Goal: Check status: Check status

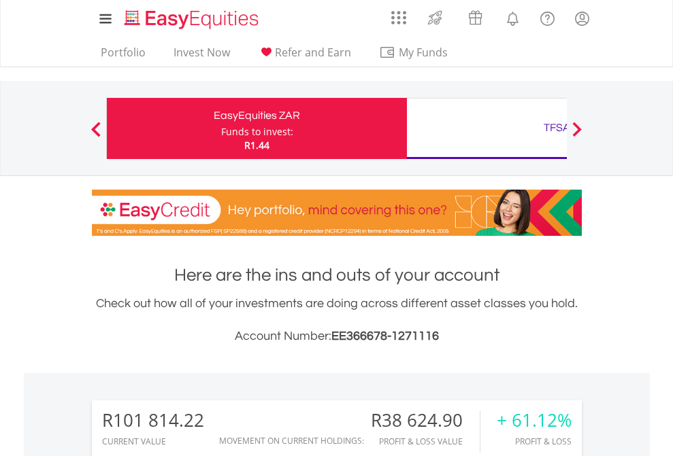
scroll to position [131, 214]
click at [221, 129] on div "Funds to invest:" at bounding box center [257, 132] width 72 height 14
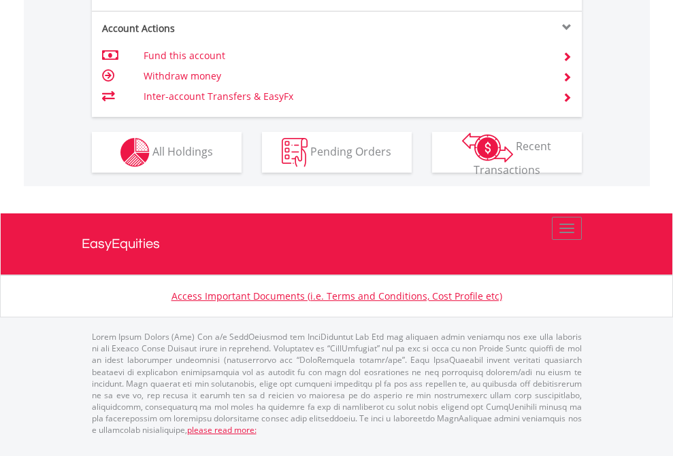
scroll to position [1304, 0]
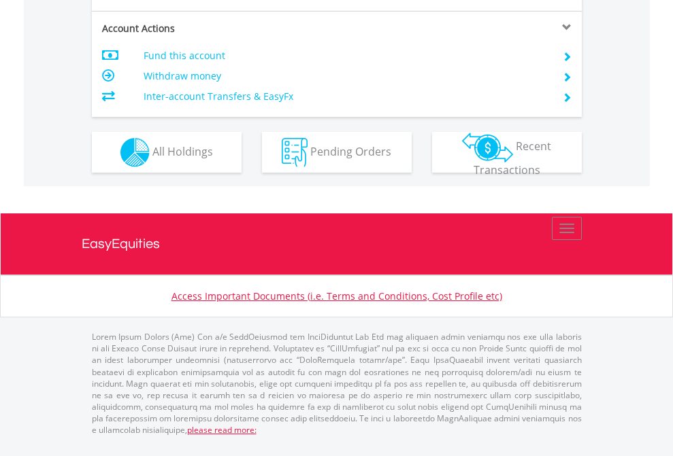
scroll to position [1304, 0]
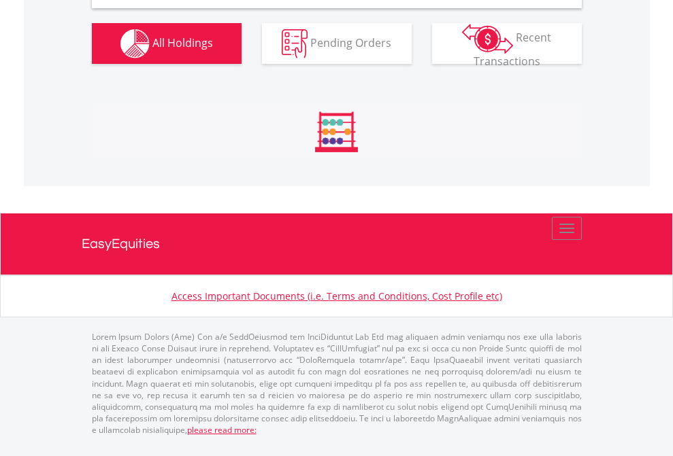
scroll to position [1315, 0]
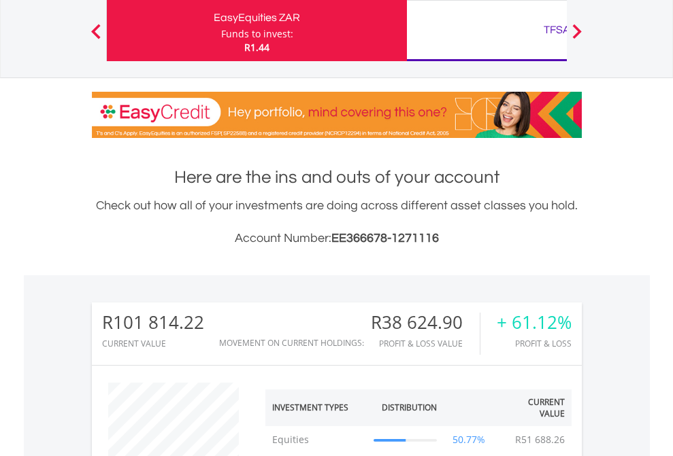
scroll to position [131, 214]
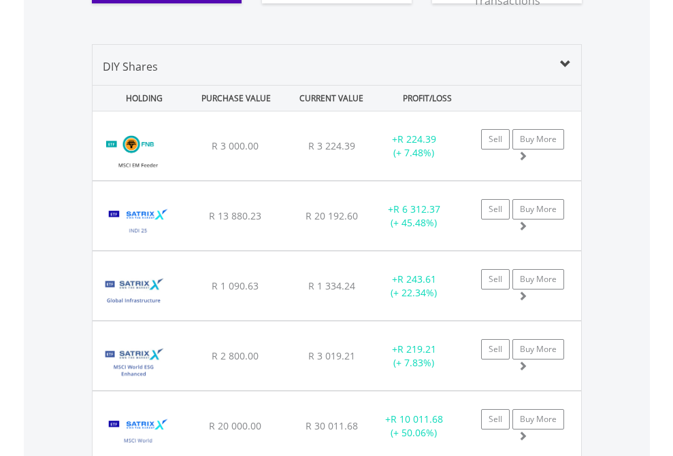
scroll to position [1567, 0]
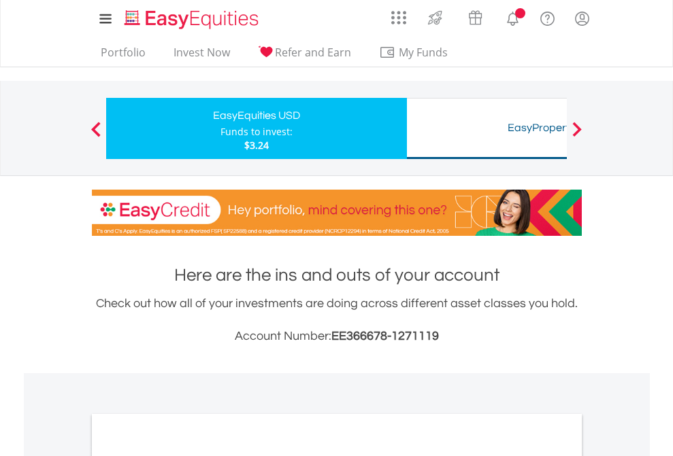
scroll to position [818, 0]
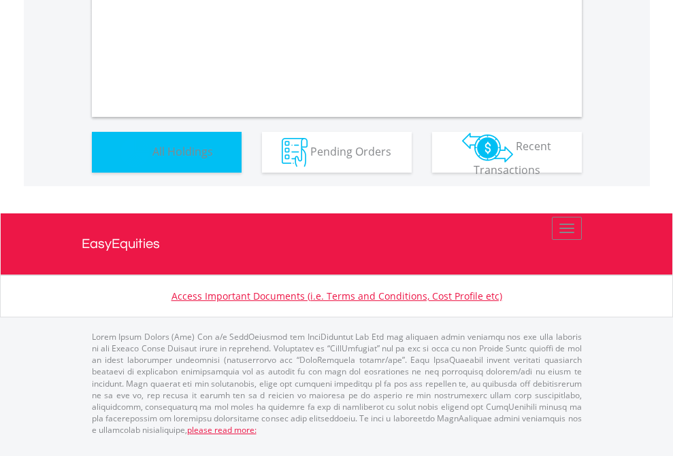
click at [152, 159] on span "All Holdings" at bounding box center [182, 151] width 61 height 15
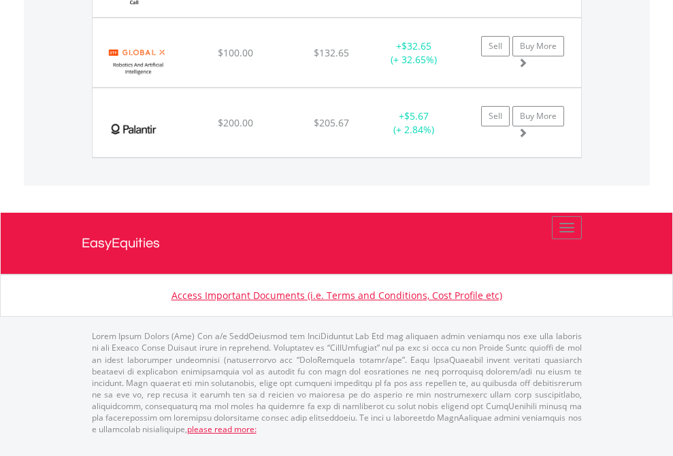
scroll to position [131, 214]
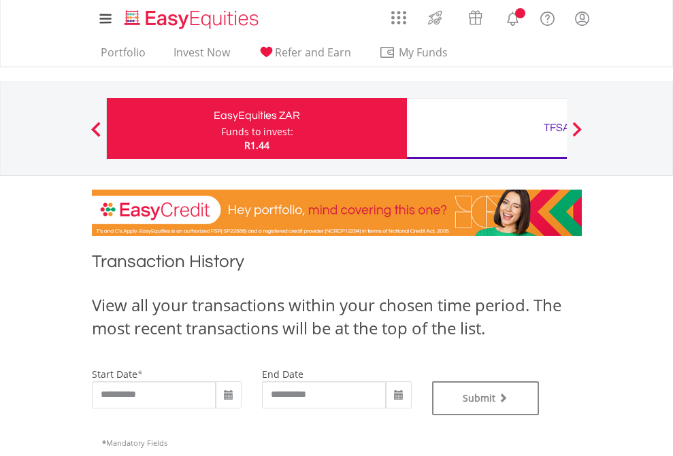
type input "**********"
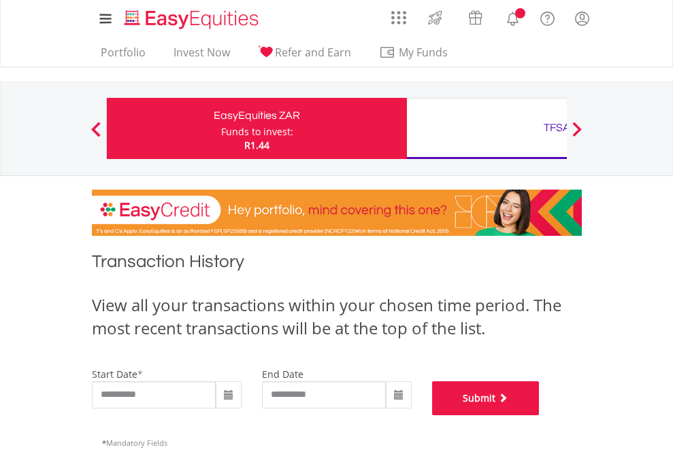
click at [539, 416] on button "Submit" at bounding box center [485, 399] width 107 height 34
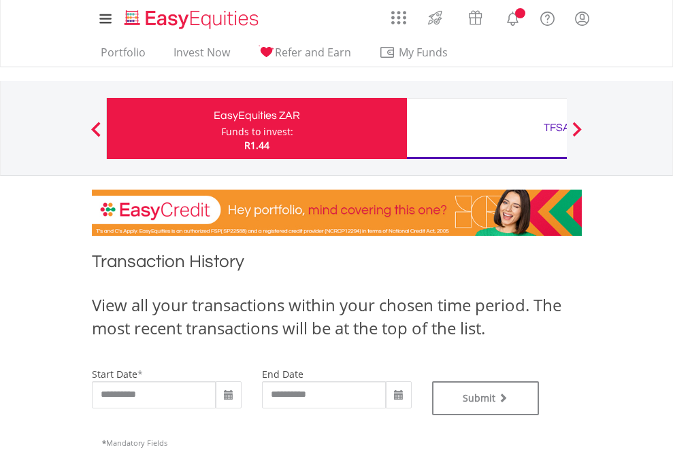
click at [486, 129] on div "TFSA" at bounding box center [557, 127] width 284 height 19
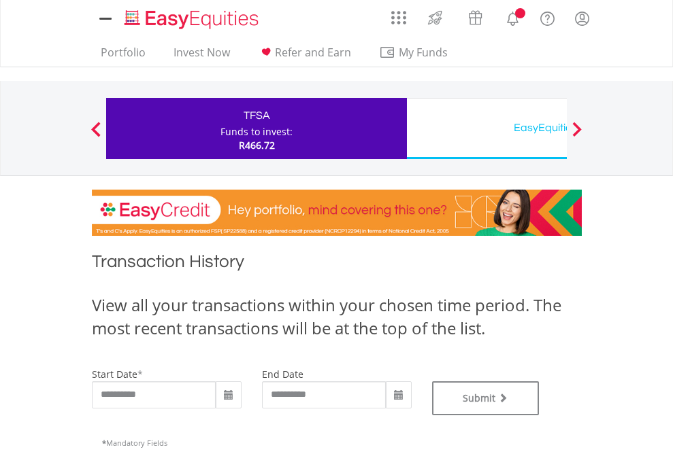
type input "**********"
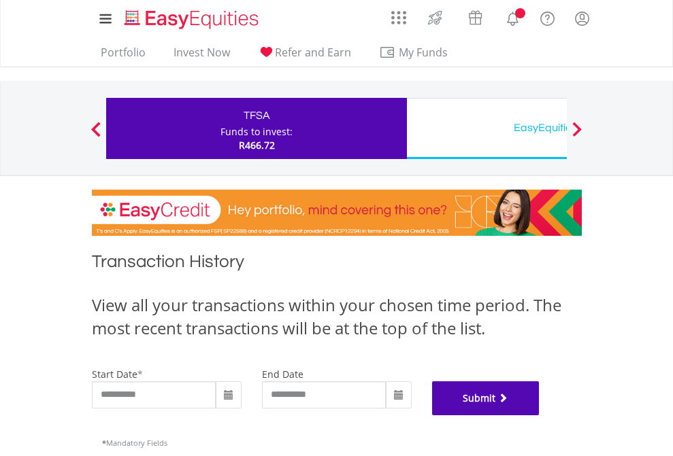
click at [539, 416] on button "Submit" at bounding box center [485, 399] width 107 height 34
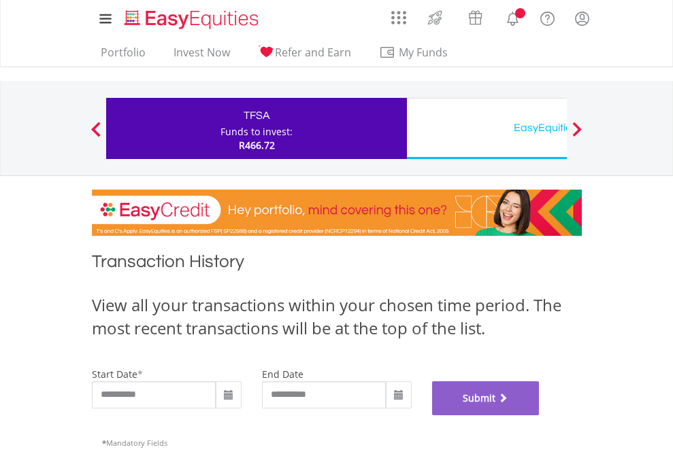
scroll to position [552, 0]
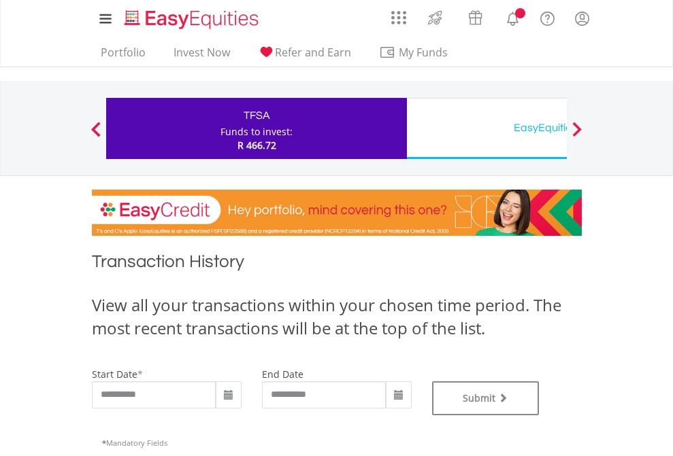
click at [486, 129] on div "EasyEquities USD" at bounding box center [557, 127] width 284 height 19
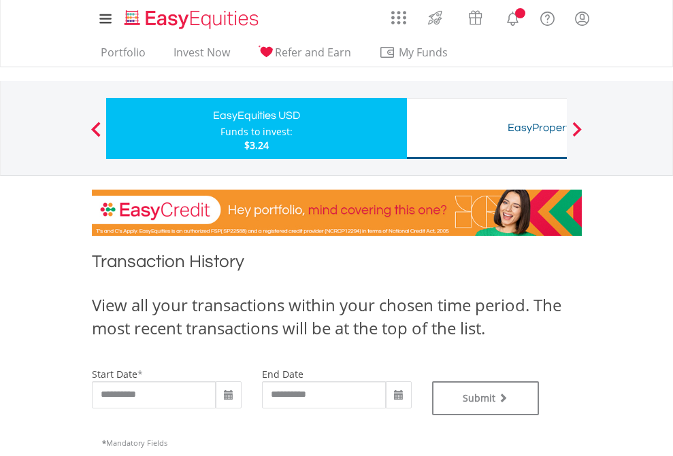
type input "**********"
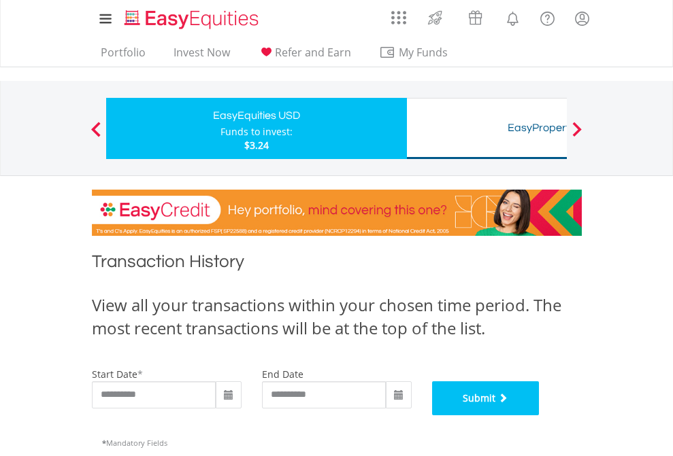
click at [539, 416] on button "Submit" at bounding box center [485, 399] width 107 height 34
